Goal: Information Seeking & Learning: Learn about a topic

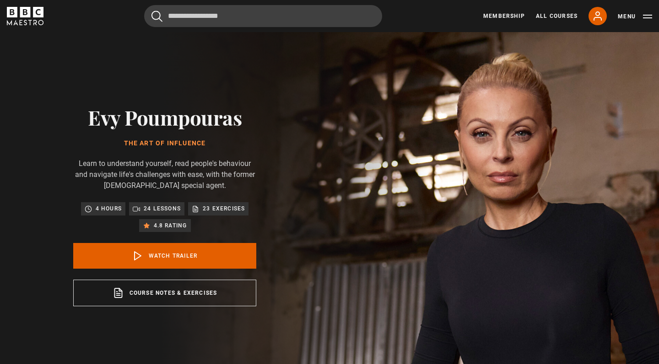
click at [157, 207] on p "24 lessons" at bounding box center [162, 208] width 37 height 9
click at [118, 210] on p "4 hours" at bounding box center [109, 208] width 26 height 9
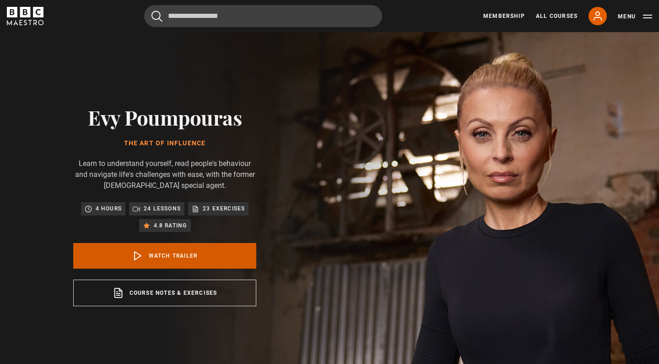
click at [136, 253] on icon at bounding box center [137, 255] width 11 height 11
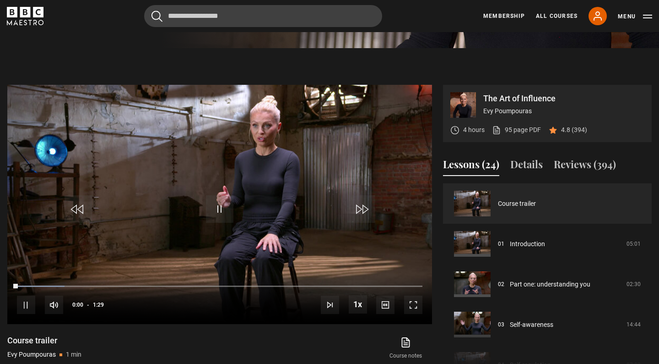
scroll to position [378, 0]
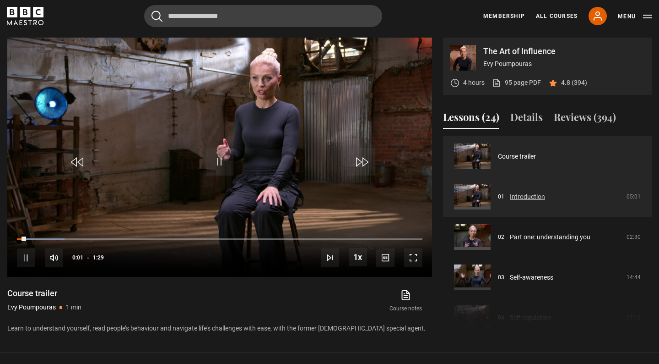
click at [510, 194] on link "Introduction" at bounding box center [527, 197] width 35 height 10
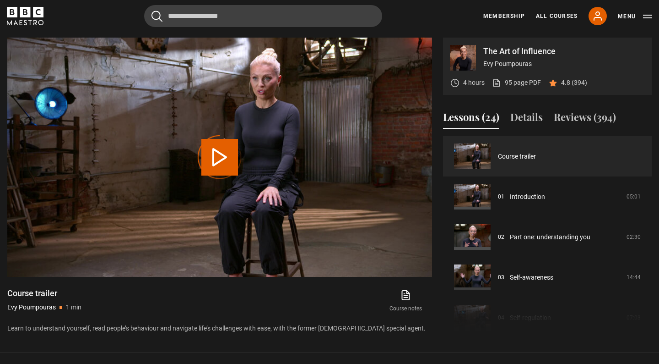
click at [220, 159] on div "Video Player is loading." at bounding box center [220, 157] width 46 height 46
click at [222, 154] on div "Video Player is loading." at bounding box center [220, 157] width 46 height 46
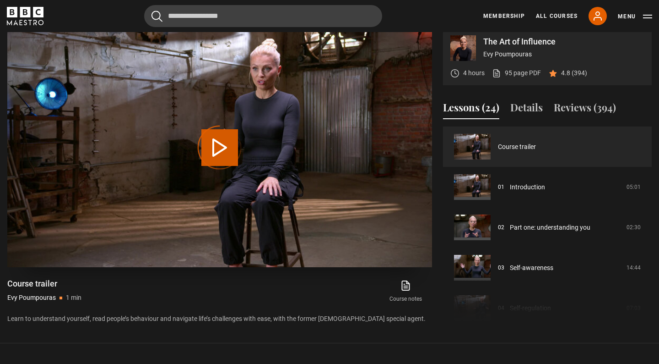
scroll to position [389, 0]
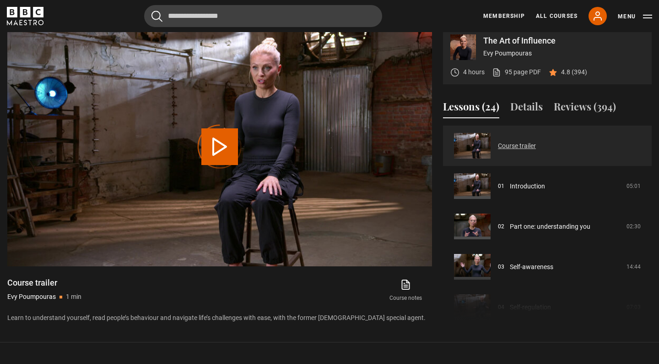
click at [498, 151] on link "Course trailer" at bounding box center [517, 146] width 38 height 10
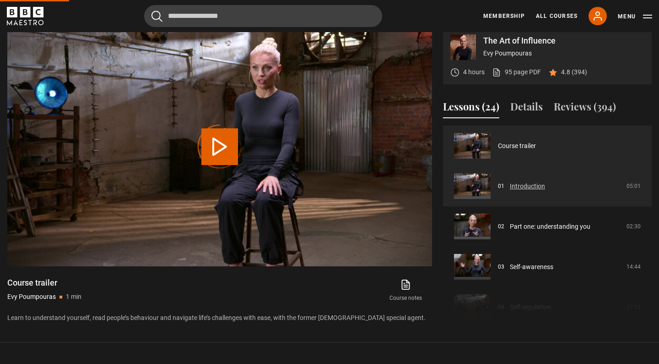
click at [510, 181] on link "Introduction" at bounding box center [527, 186] width 35 height 10
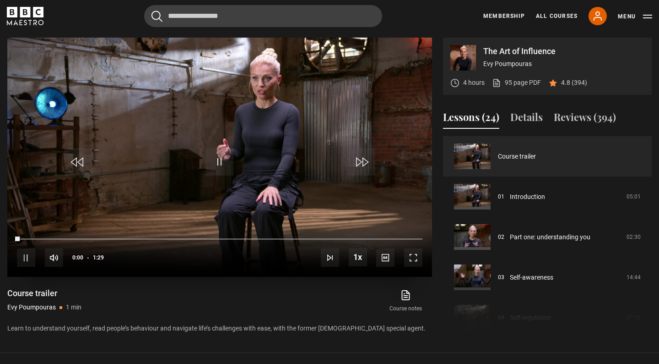
click at [412, 261] on span "Video Player" at bounding box center [413, 257] width 18 height 18
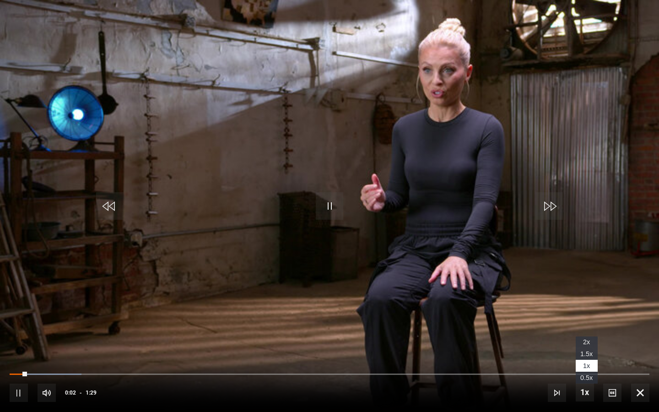
click at [582, 363] on span "Video Player" at bounding box center [585, 392] width 18 height 18
click at [588, 343] on span "2x" at bounding box center [586, 341] width 7 height 7
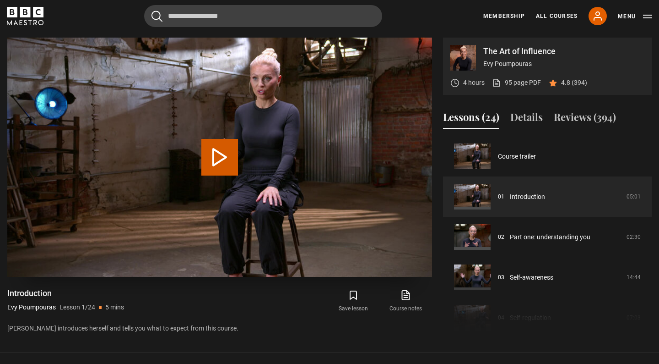
click at [212, 157] on button "Play Lesson Introduction" at bounding box center [219, 157] width 37 height 37
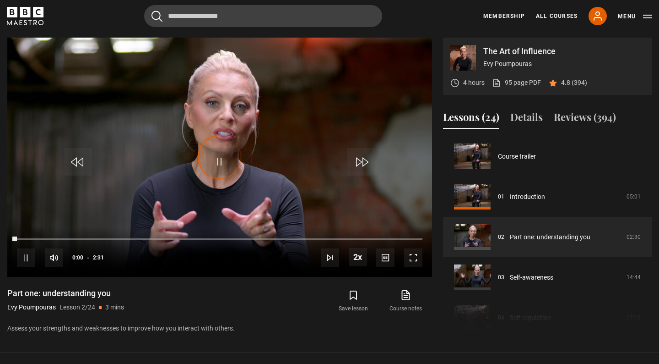
scroll to position [40, 0]
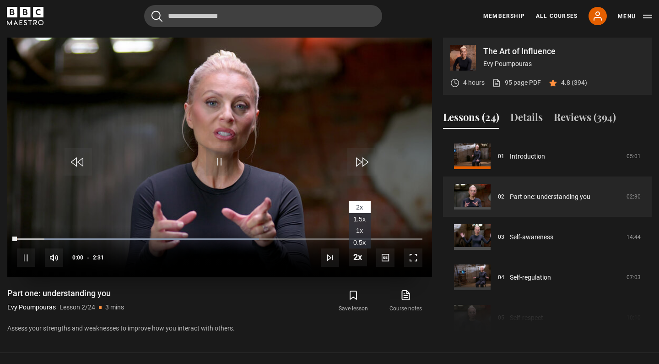
click at [363, 218] on span "1.5x" at bounding box center [359, 218] width 12 height 7
click at [361, 167] on span "Video Player" at bounding box center [360, 161] width 27 height 27
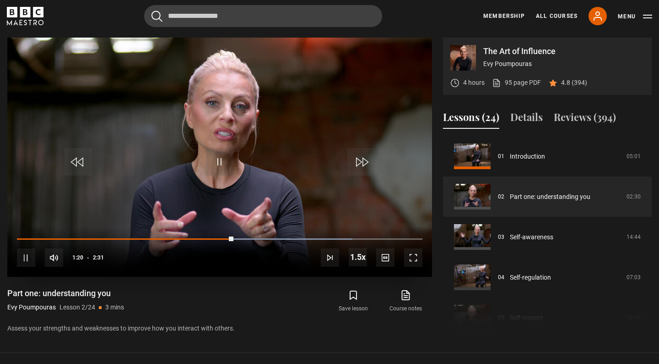
click at [361, 167] on span "Video Player" at bounding box center [360, 161] width 27 height 27
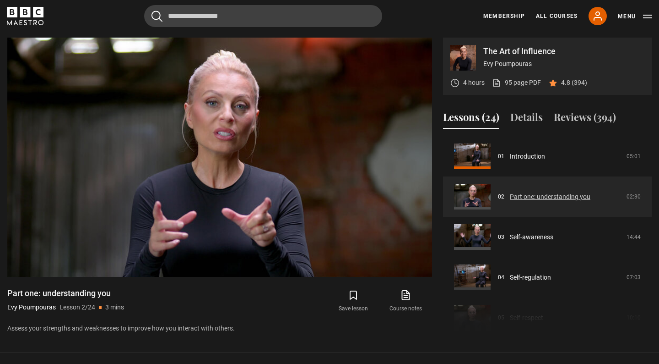
click at [510, 197] on link "Part one: understanding you" at bounding box center [550, 197] width 81 height 10
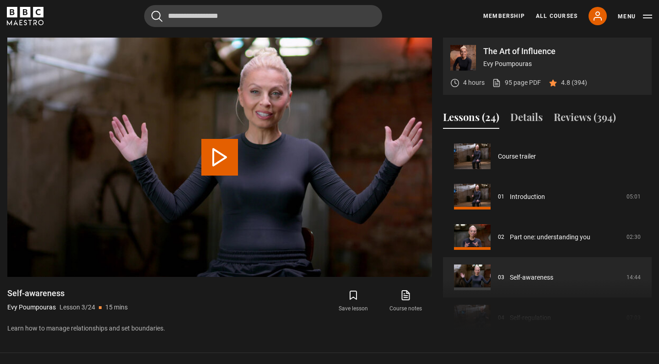
scroll to position [81, 0]
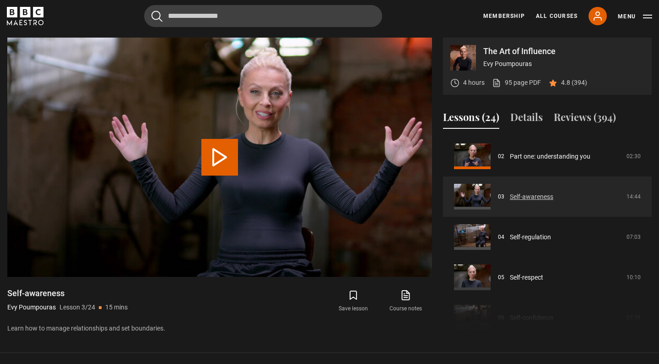
click at [510, 193] on link "Self-awareness" at bounding box center [531, 197] width 43 height 10
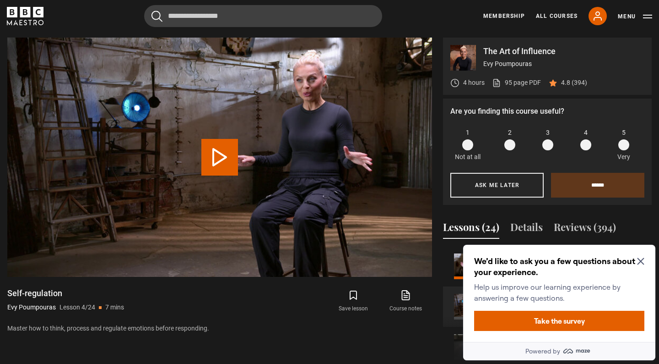
click at [642, 263] on icon "Close Maze Prompt" at bounding box center [640, 261] width 7 height 7
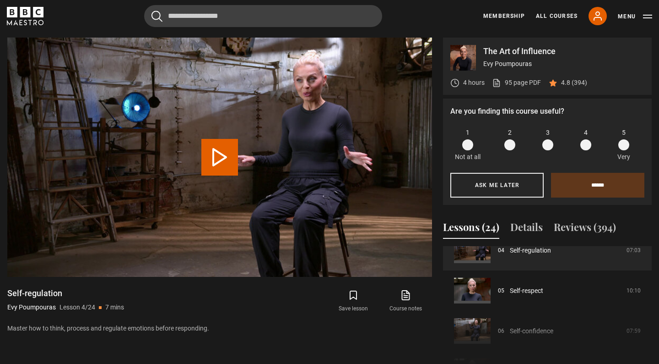
scroll to position [180, 0]
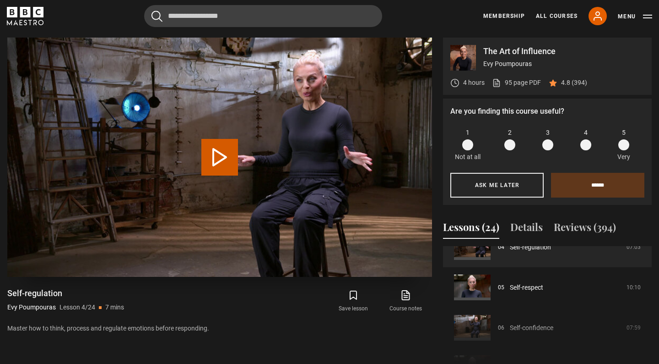
click at [228, 159] on button "Play Lesson Self-regulation" at bounding box center [219, 157] width 37 height 37
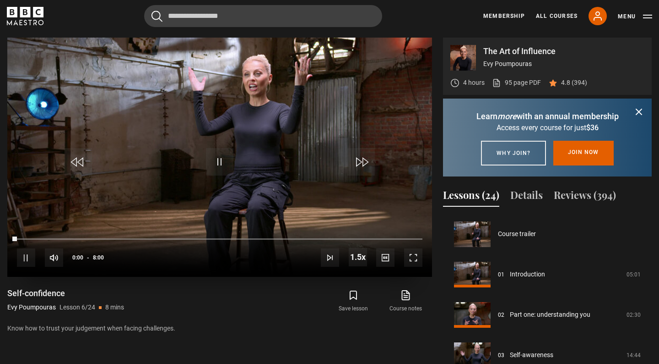
scroll to position [201, 0]
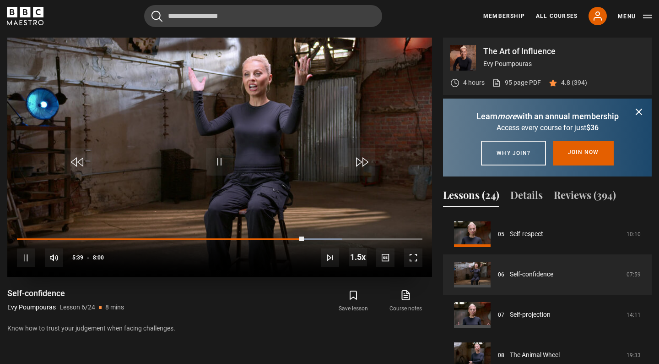
click at [212, 67] on video "Video Player" at bounding box center [219, 157] width 425 height 239
click at [236, 145] on video "Video Player" at bounding box center [219, 157] width 425 height 239
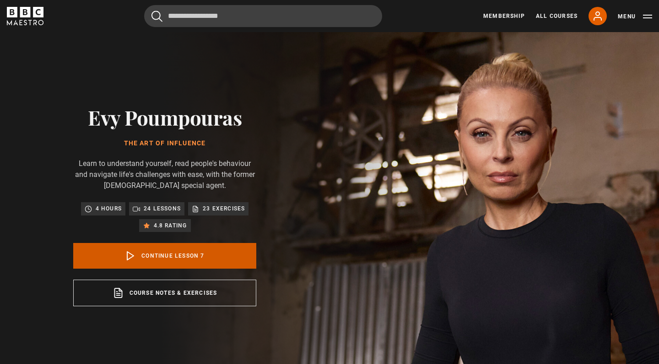
click at [179, 253] on link "Continue lesson 7" at bounding box center [164, 256] width 183 height 26
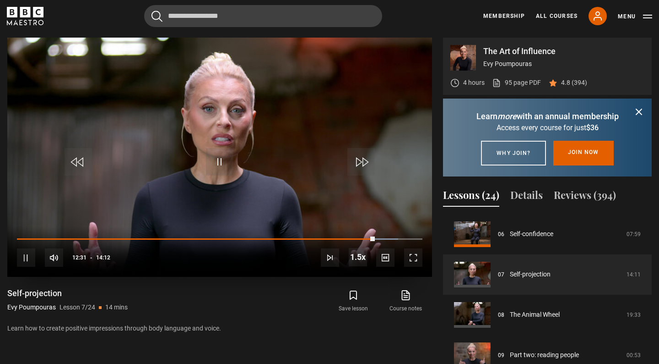
click at [218, 160] on span "Video Player" at bounding box center [219, 161] width 27 height 27
